Goal: Find contact information: Find contact information

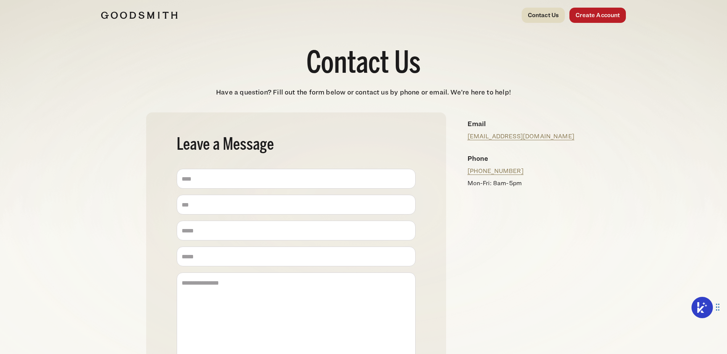
click at [545, 15] on link "Contact Us" at bounding box center [543, 15] width 43 height 15
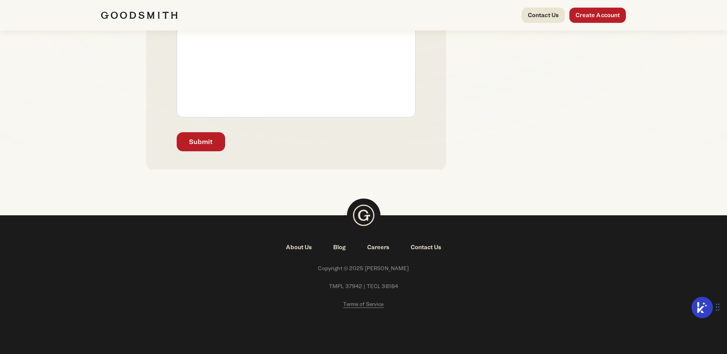
scroll to position [257, 0]
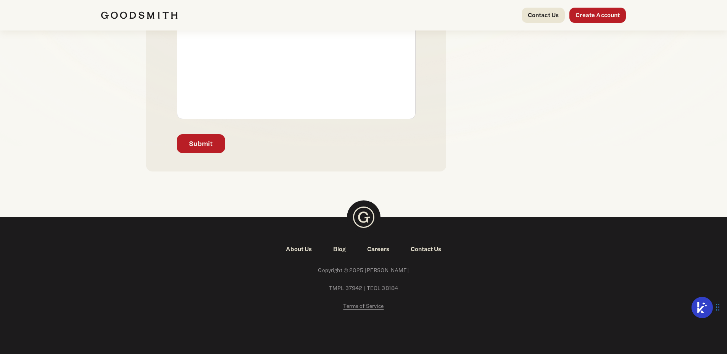
drag, startPoint x: 306, startPoint y: 243, endPoint x: 301, endPoint y: 252, distance: 9.7
click at [301, 252] on footer "About Us Blog Careers Contact Us Copyright © 2025 Goodsmith TMPL 37942 | TECL 3…" at bounding box center [363, 286] width 727 height 139
click at [301, 252] on link "About Us" at bounding box center [298, 249] width 47 height 9
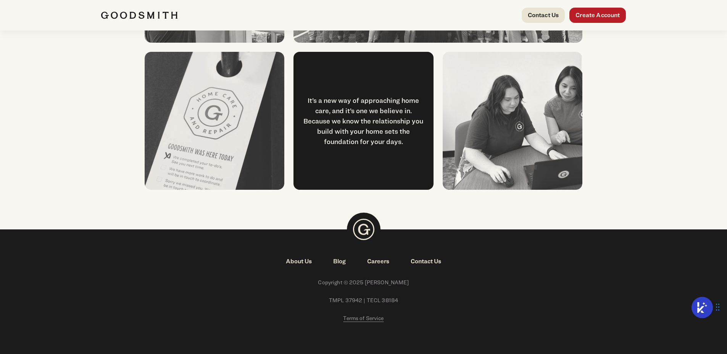
scroll to position [988, 0]
